Goal: Task Accomplishment & Management: Manage account settings

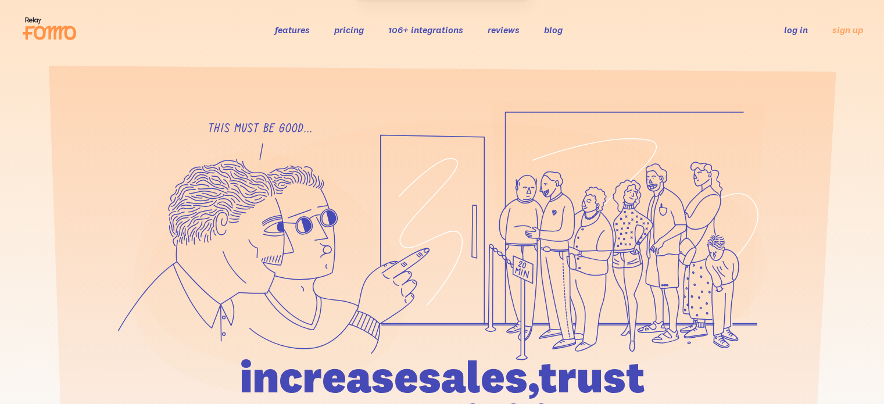
click at [799, 27] on link "log in" at bounding box center [796, 30] width 24 height 12
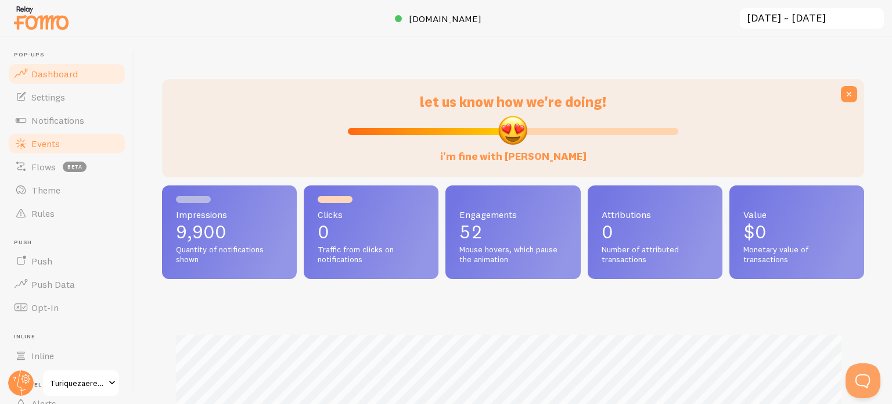
click at [62, 152] on link "Events" at bounding box center [67, 143] width 120 height 23
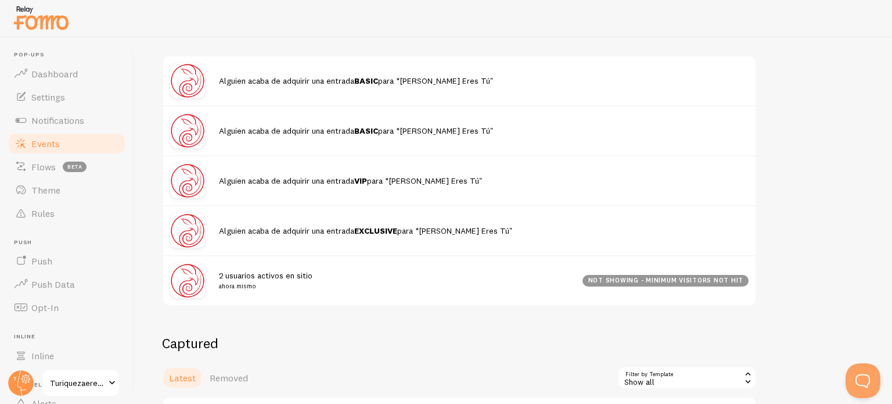
scroll to position [232, 0]
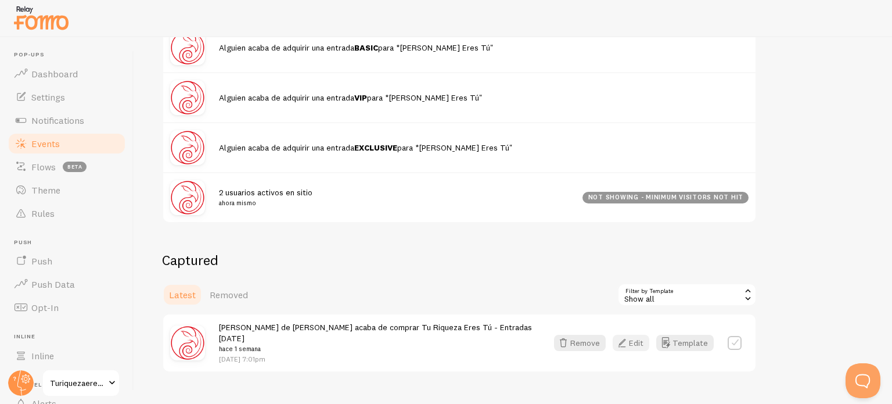
click at [643, 338] on button "Edit" at bounding box center [631, 343] width 37 height 16
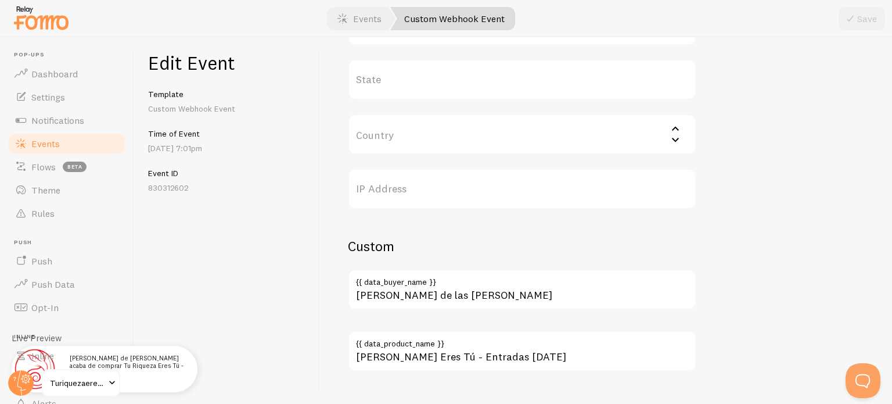
scroll to position [658, 0]
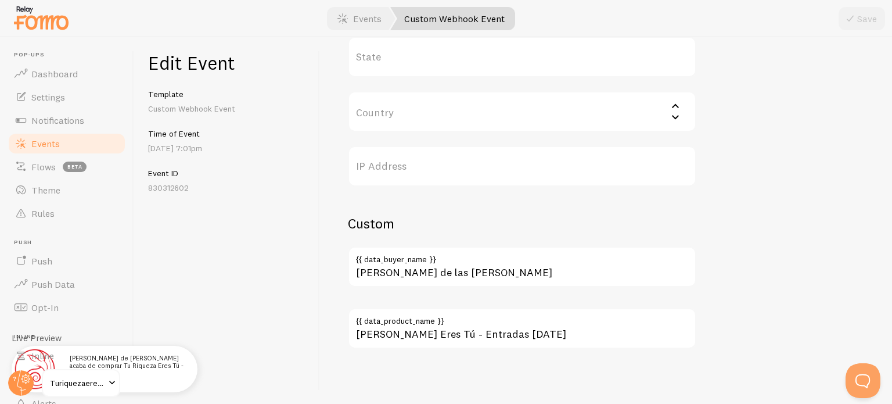
click at [435, 252] on label "{{ data_buyer_name }}" at bounding box center [522, 256] width 349 height 20
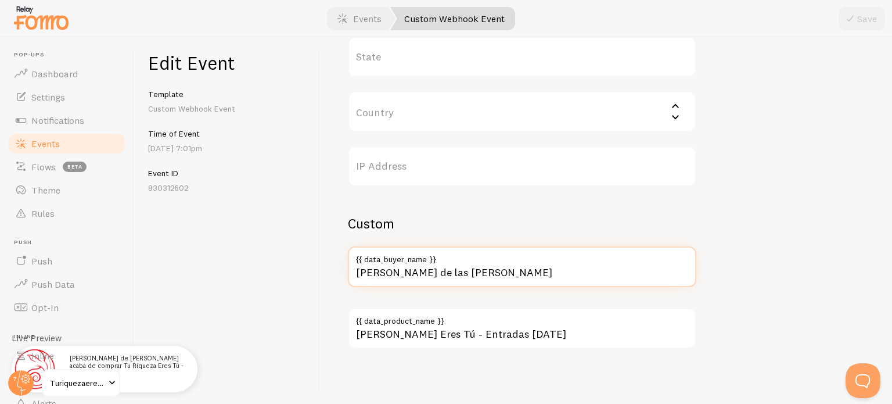
click at [435, 252] on input "Beatriz Menor de las Casas" at bounding box center [522, 266] width 349 height 41
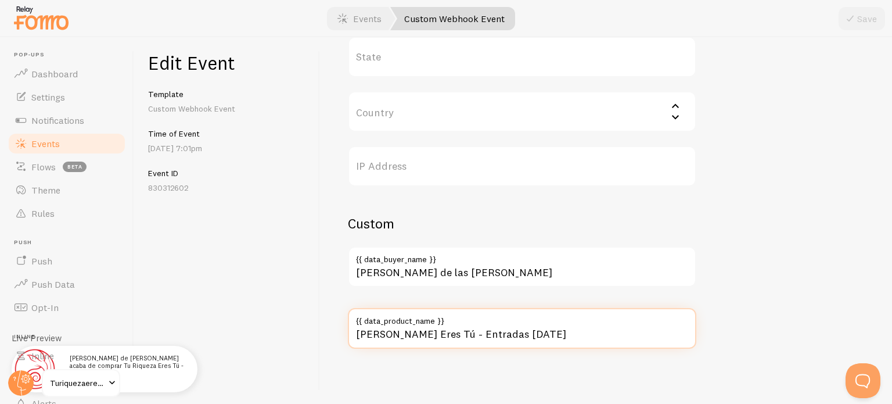
drag, startPoint x: 448, startPoint y: 333, endPoint x: 572, endPoint y: 334, distance: 123.2
click at [572, 334] on input "Tu Riqueza Eres Tú - Entradas NOV25" at bounding box center [522, 328] width 349 height 41
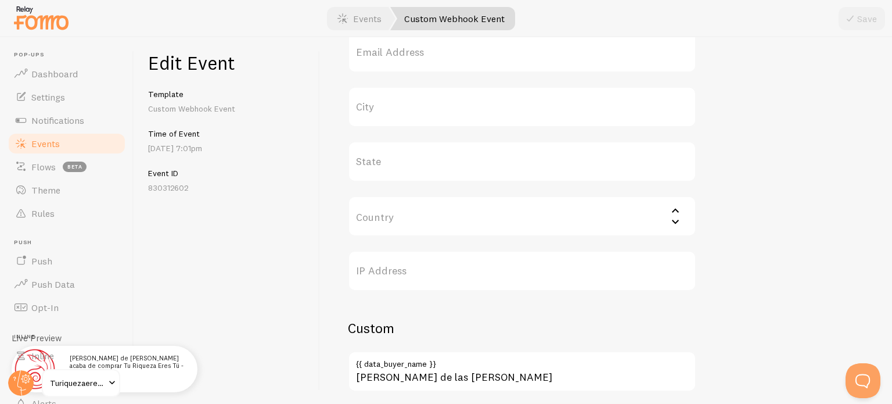
scroll to position [542, 0]
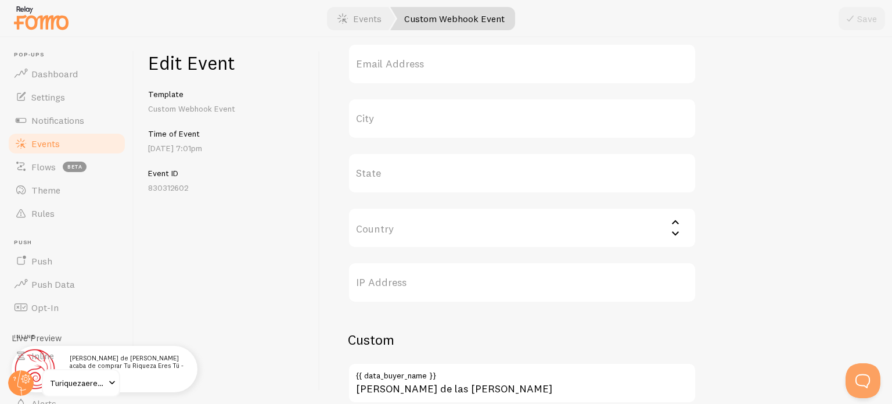
click at [468, 13] on link "Custom Webhook Event" at bounding box center [452, 18] width 125 height 23
click at [337, 16] on link "Events" at bounding box center [360, 18] width 72 height 23
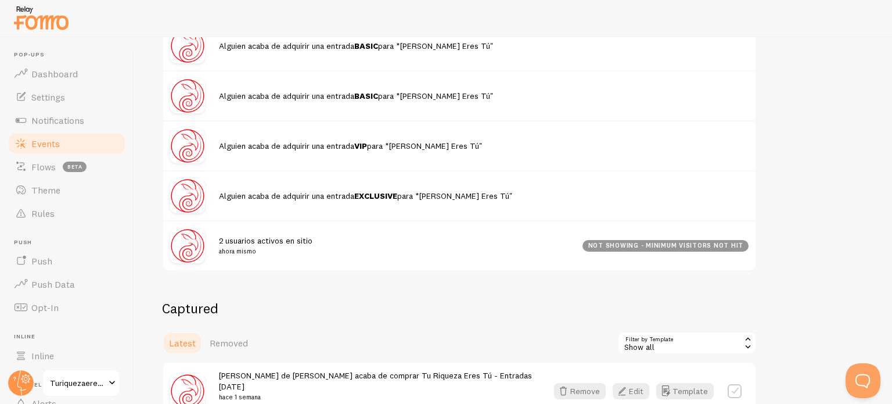
scroll to position [258, 0]
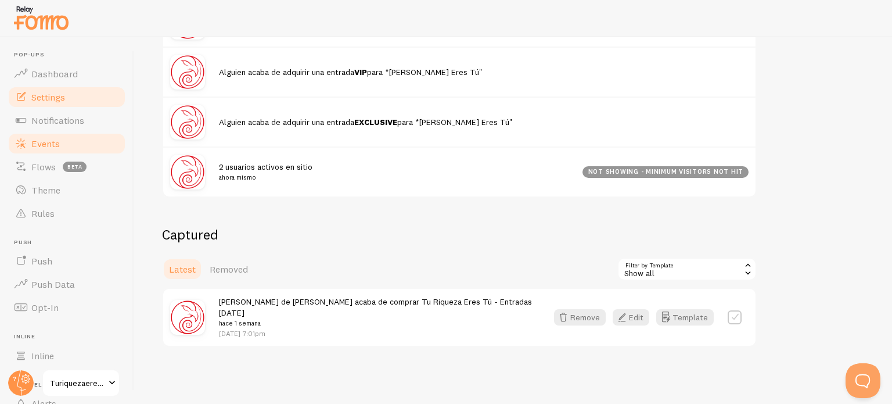
click at [55, 89] on link "Settings" at bounding box center [67, 96] width 120 height 23
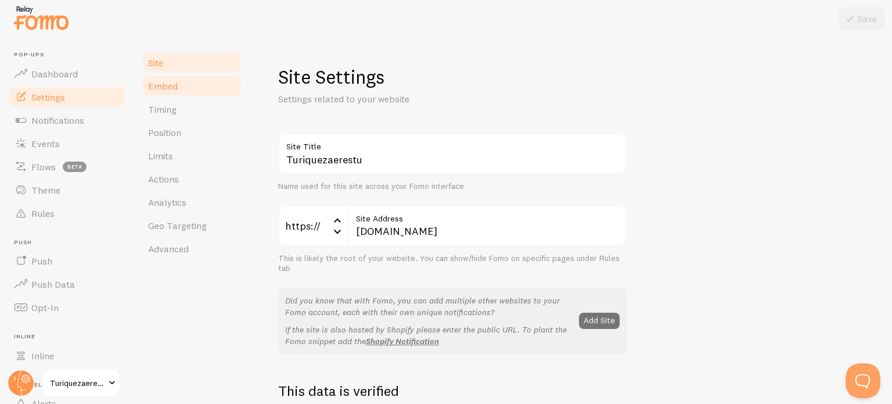
click at [178, 89] on link "Embed" at bounding box center [192, 85] width 102 height 23
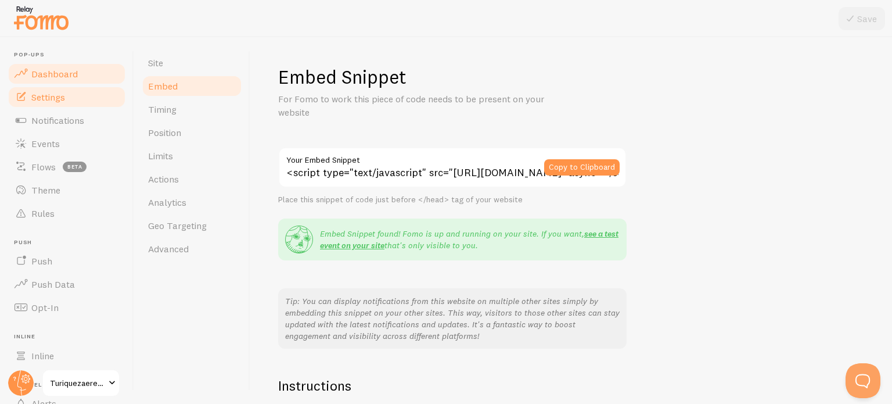
click at [96, 64] on link "Dashboard" at bounding box center [67, 73] width 120 height 23
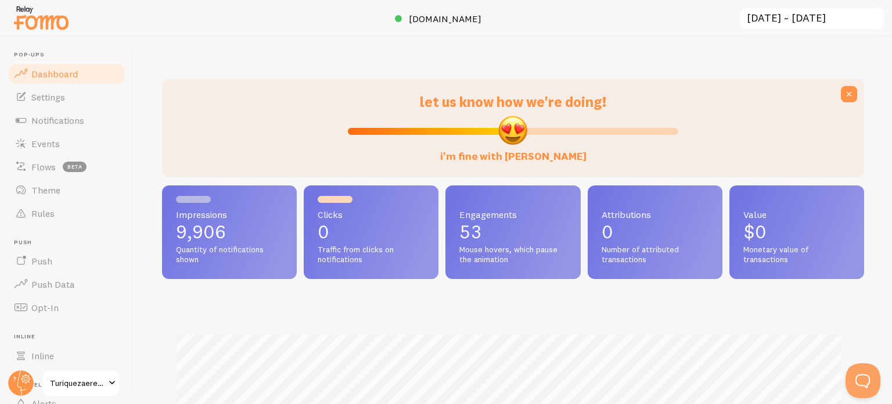
scroll to position [305, 693]
click at [76, 97] on link "Settings" at bounding box center [67, 96] width 120 height 23
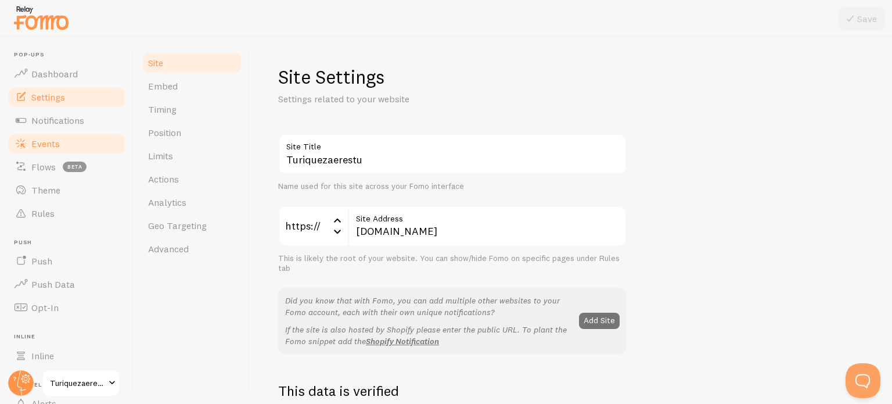
click at [53, 138] on span "Events" at bounding box center [45, 144] width 28 height 12
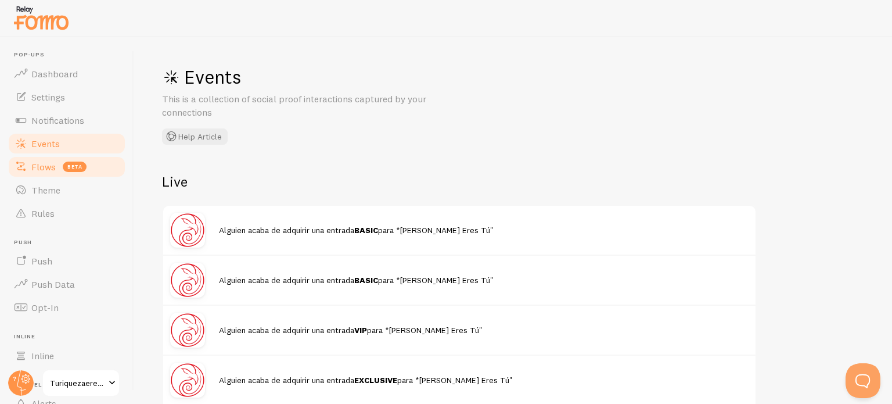
click at [51, 155] on link "Flows beta" at bounding box center [67, 166] width 120 height 23
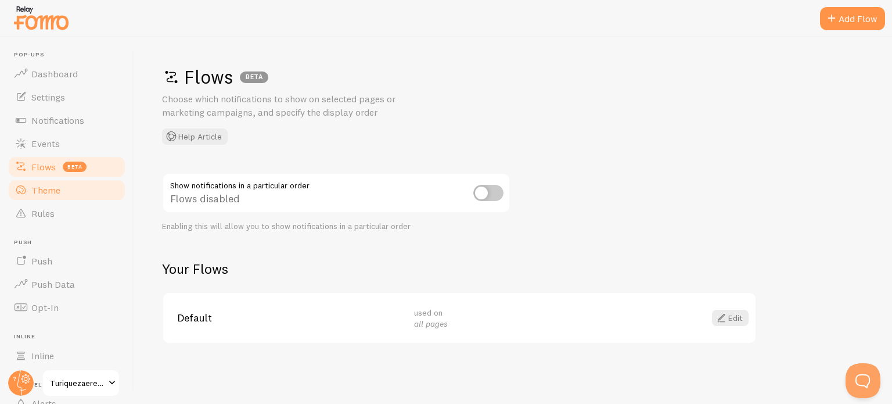
click at [46, 192] on span "Theme" at bounding box center [45, 190] width 29 height 12
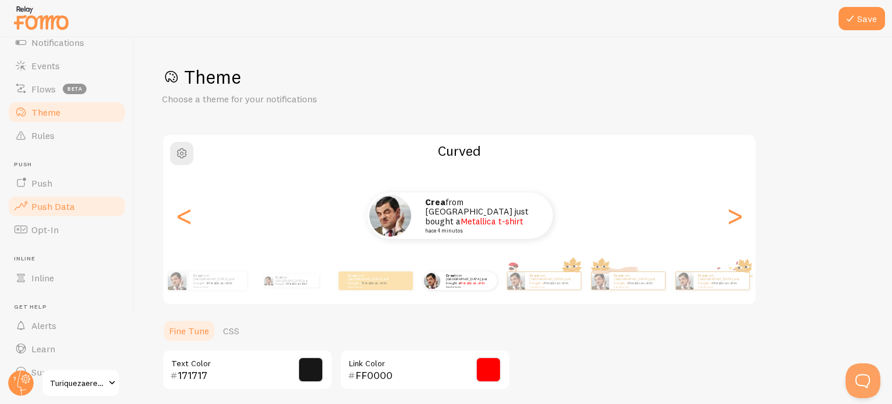
scroll to position [99, 0]
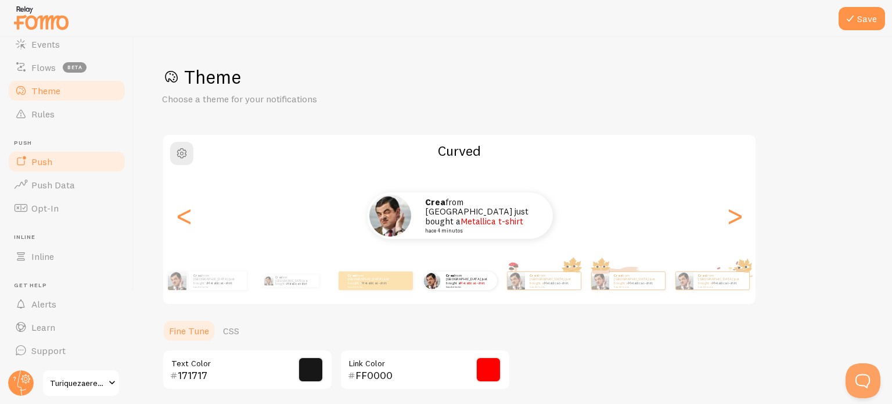
click at [66, 167] on link "Push" at bounding box center [67, 161] width 120 height 23
